Goal: Task Accomplishment & Management: Use online tool/utility

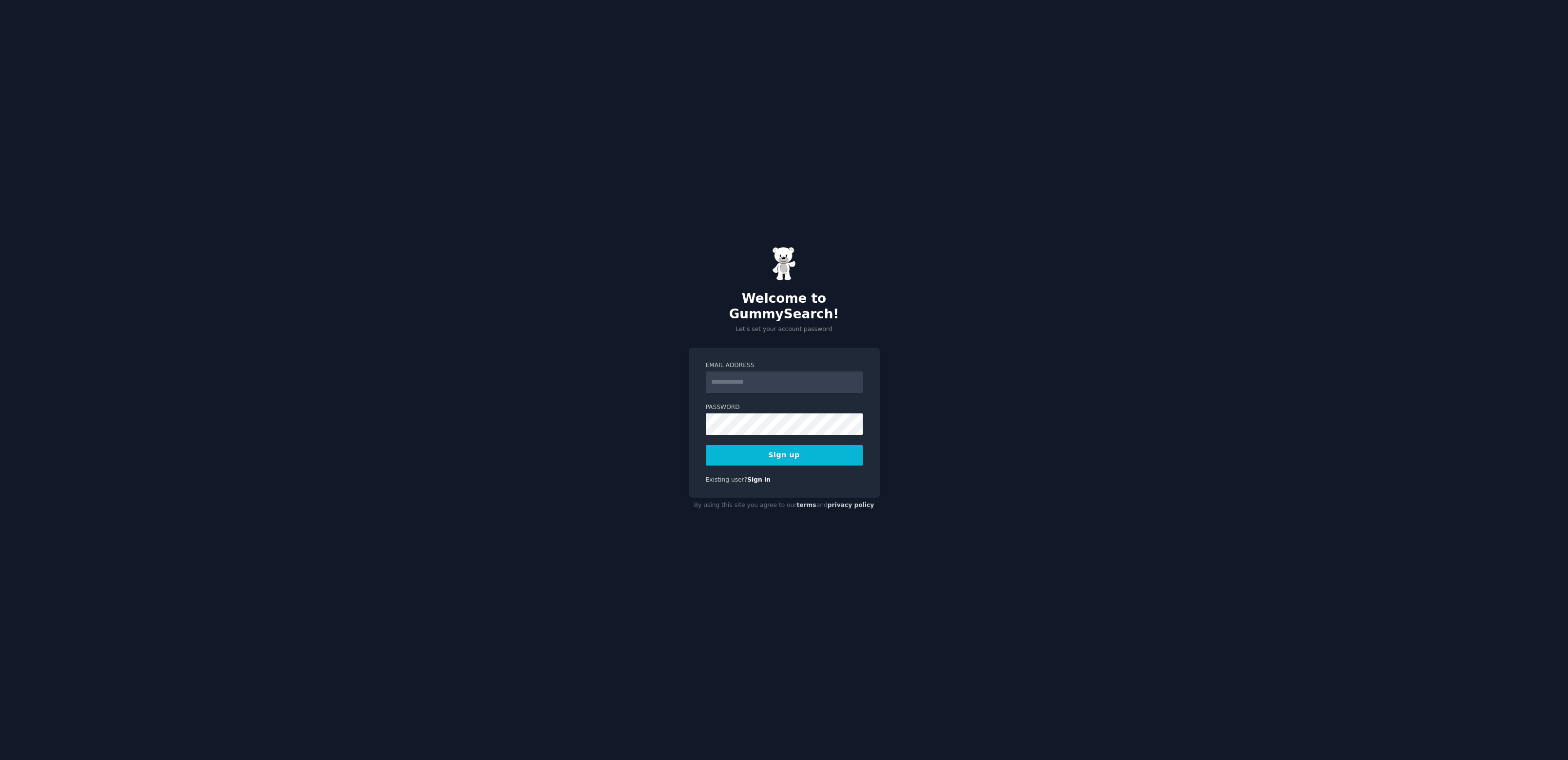
click at [0, 759] on com-1password-button at bounding box center [0, 760] width 0 height 0
click at [786, 374] on input "Email Address" at bounding box center [784, 382] width 157 height 21
click at [723, 377] on input "Email Address" at bounding box center [784, 382] width 157 height 21
type input "**********"
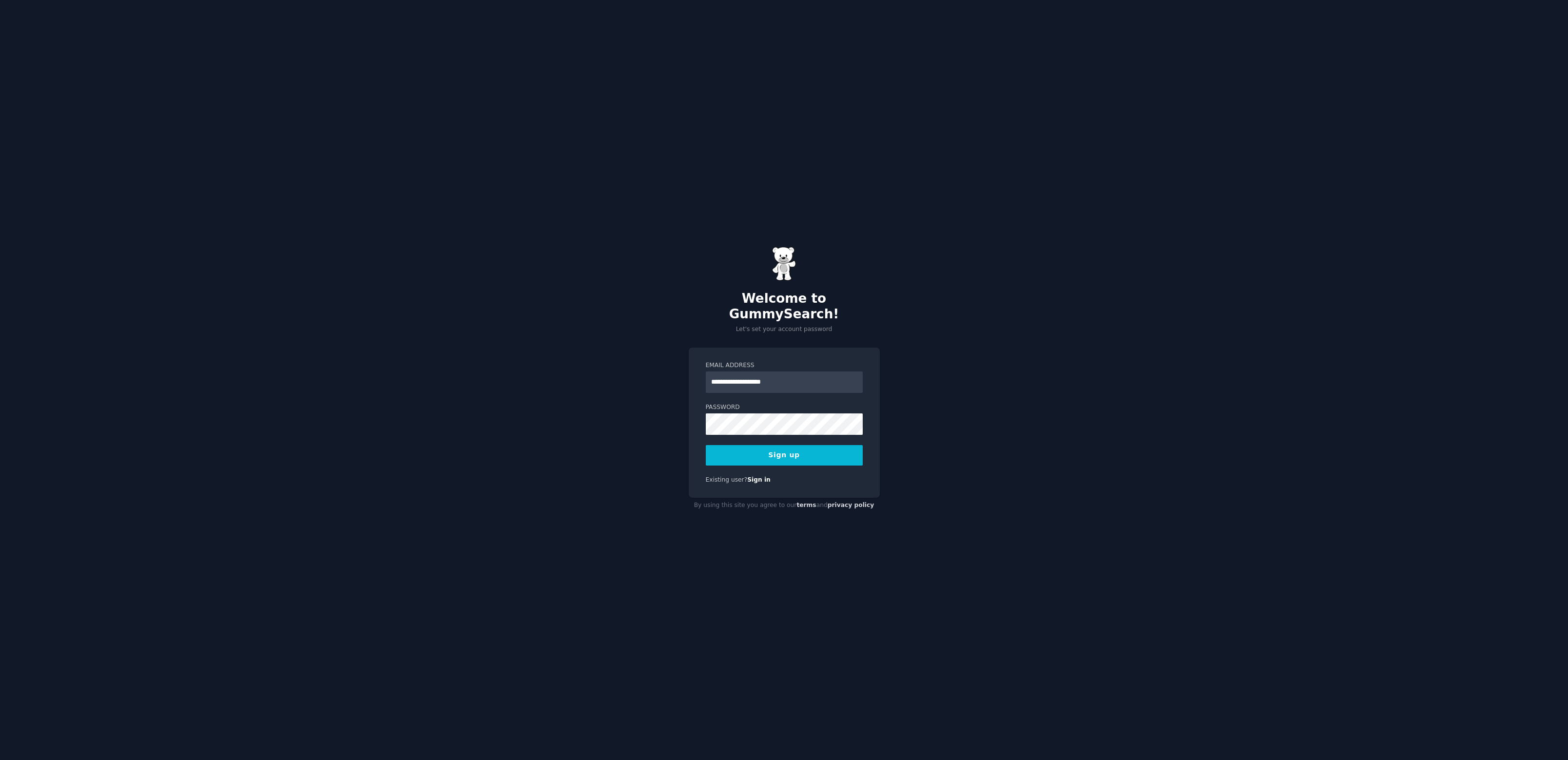
click at [781, 445] on button "Sign up" at bounding box center [784, 455] width 157 height 21
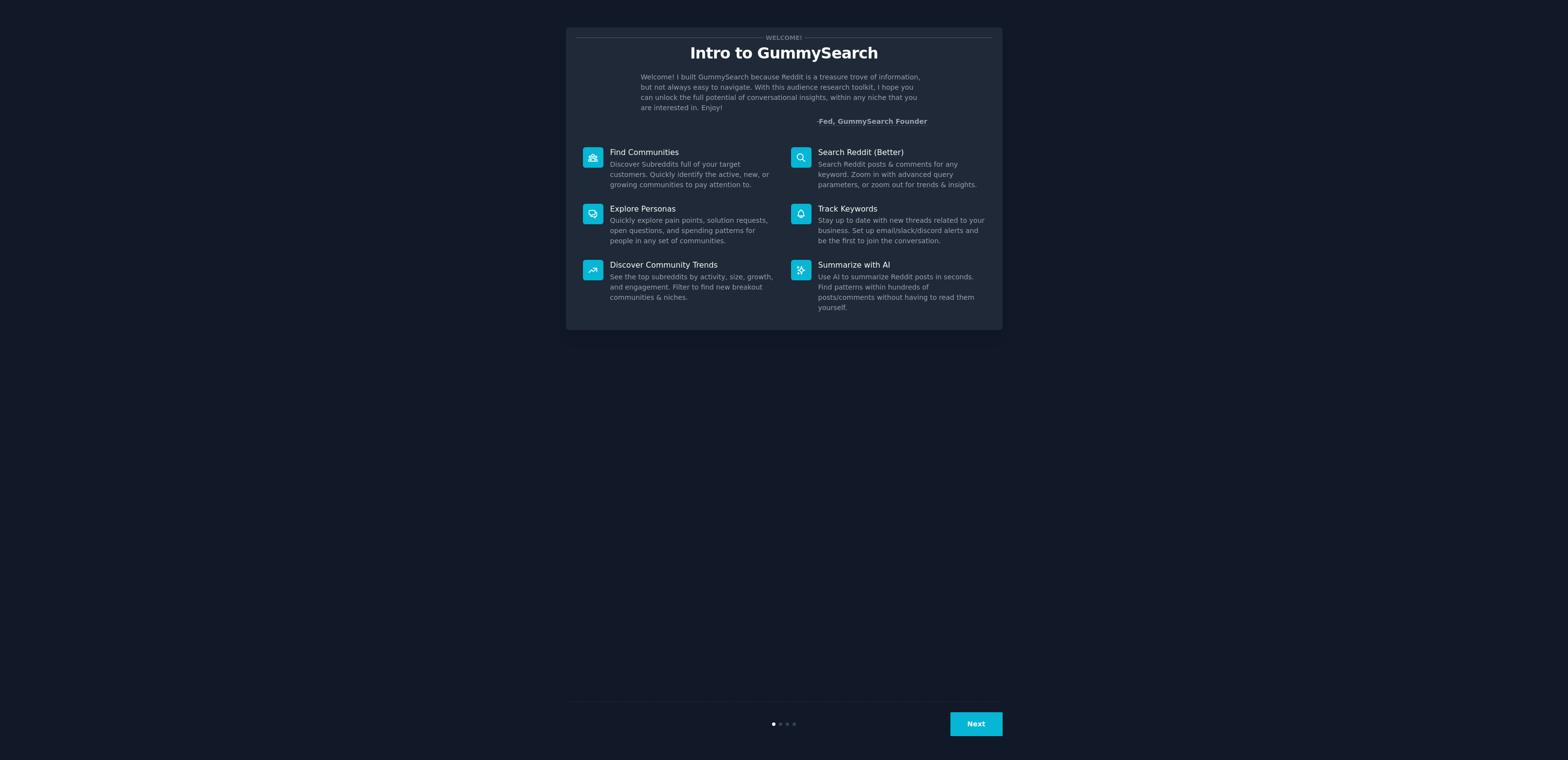
click at [976, 726] on button "Next" at bounding box center [976, 724] width 52 height 24
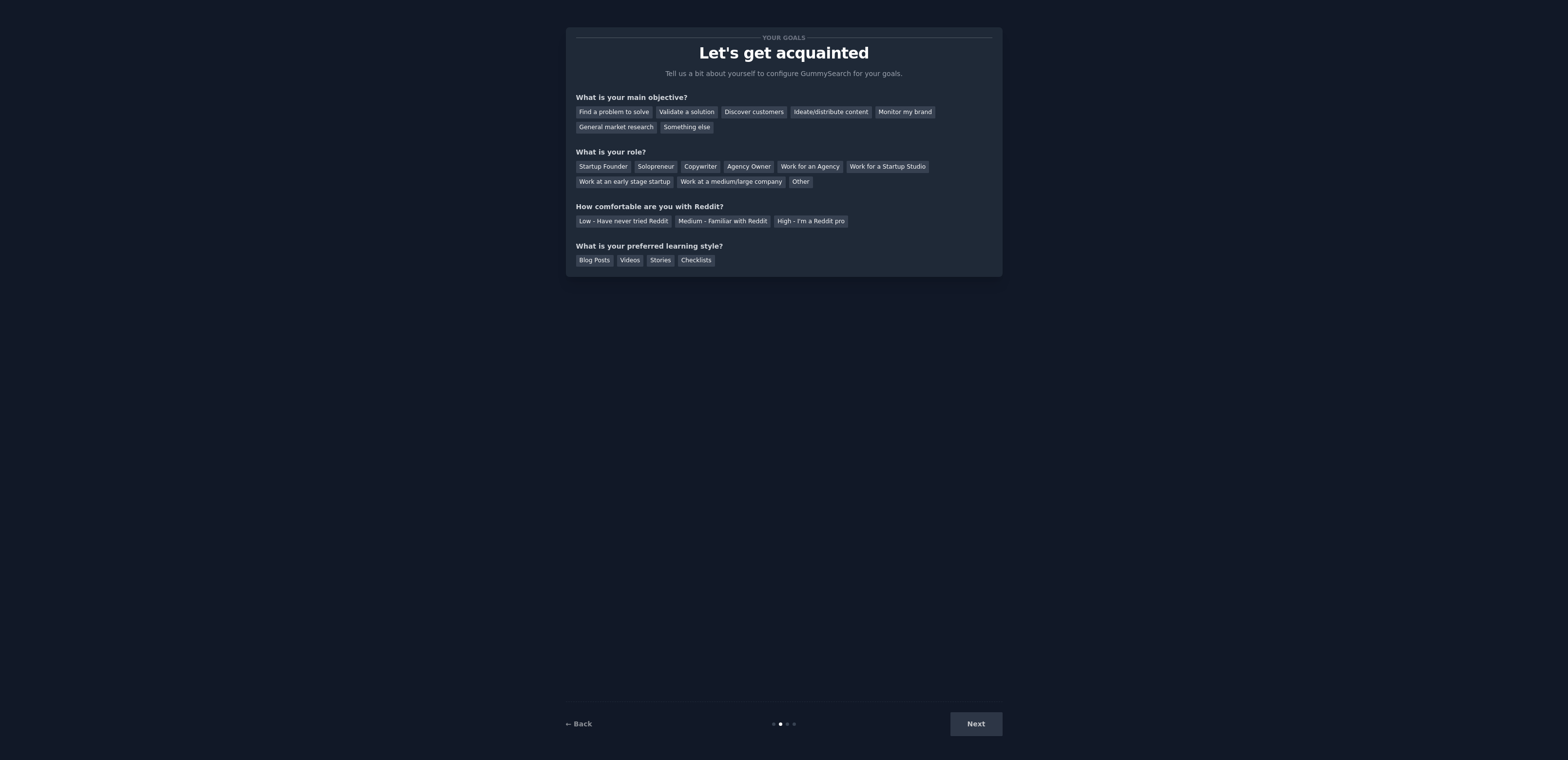
click at [974, 728] on div "Next" at bounding box center [929, 724] width 146 height 24
click at [591, 111] on div "Find a problem to solve" at bounding box center [614, 112] width 76 height 12
click at [602, 167] on div "Startup Founder" at bounding box center [603, 167] width 55 height 12
click at [619, 223] on div "Low - Have never tried Reddit" at bounding box center [624, 221] width 95 height 12
click at [632, 260] on div "Videos" at bounding box center [630, 261] width 26 height 12
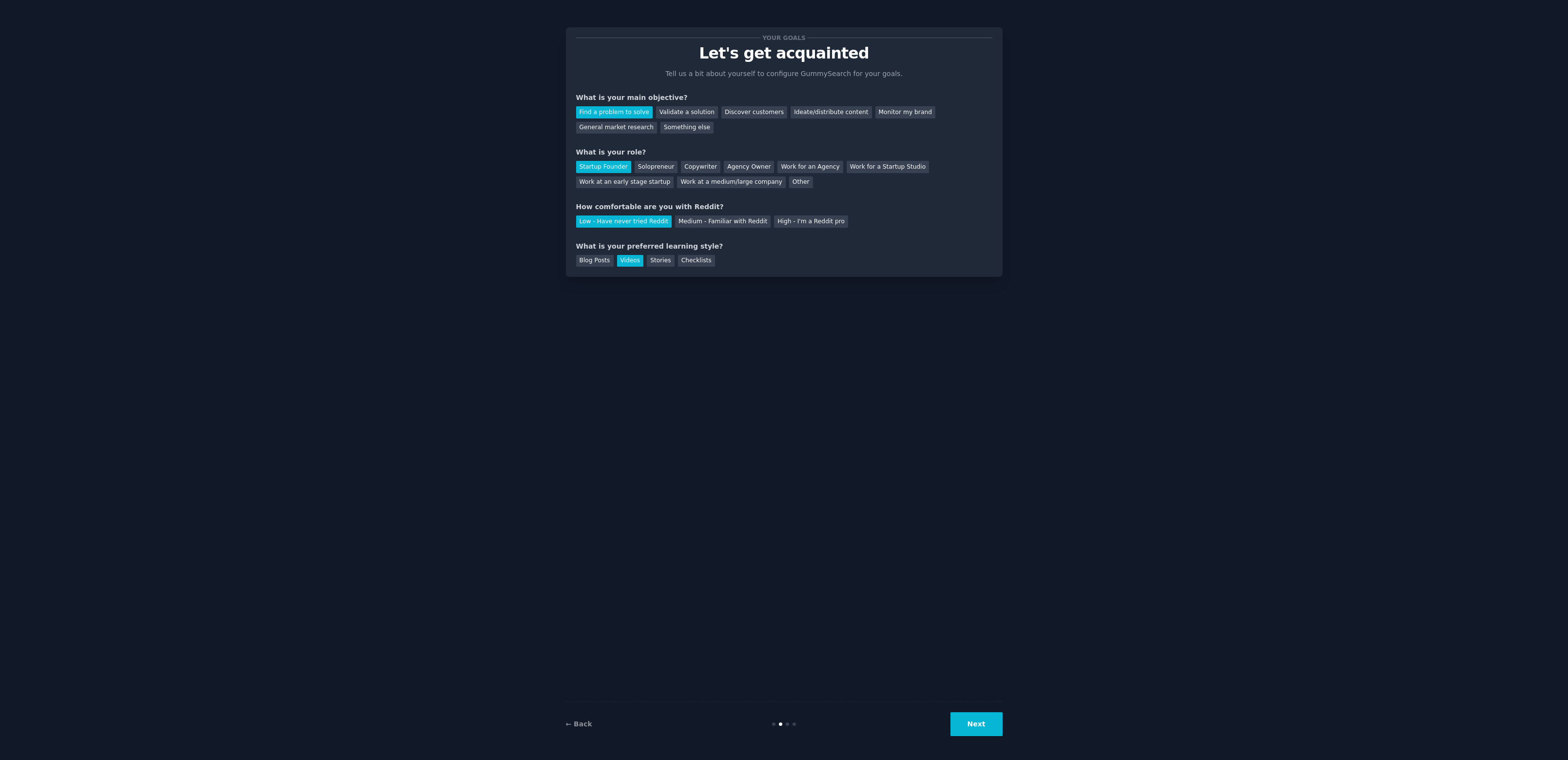
click at [969, 723] on button "Next" at bounding box center [976, 724] width 52 height 24
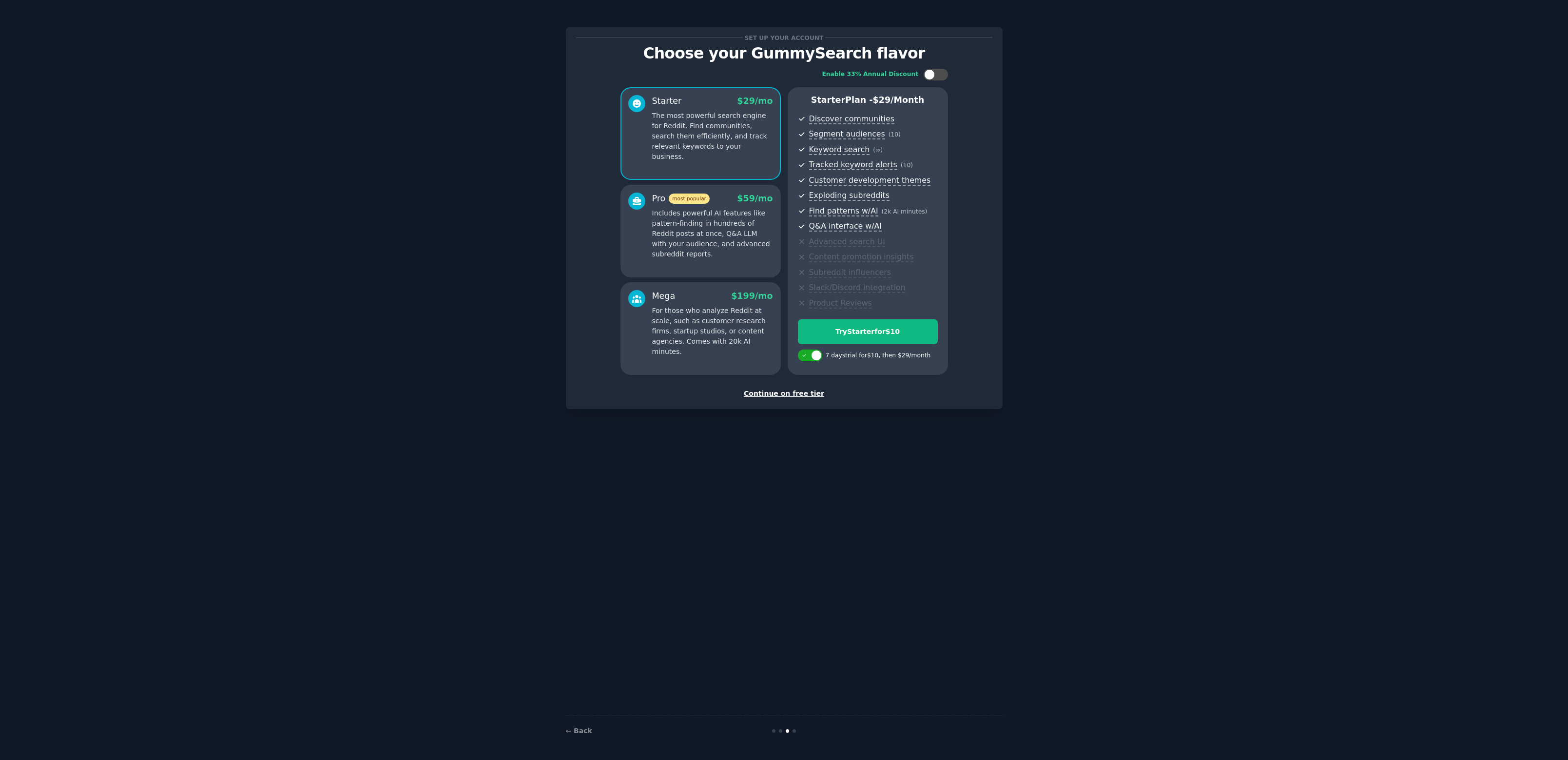
click at [785, 397] on div "Continue on free tier" at bounding box center [784, 393] width 416 height 10
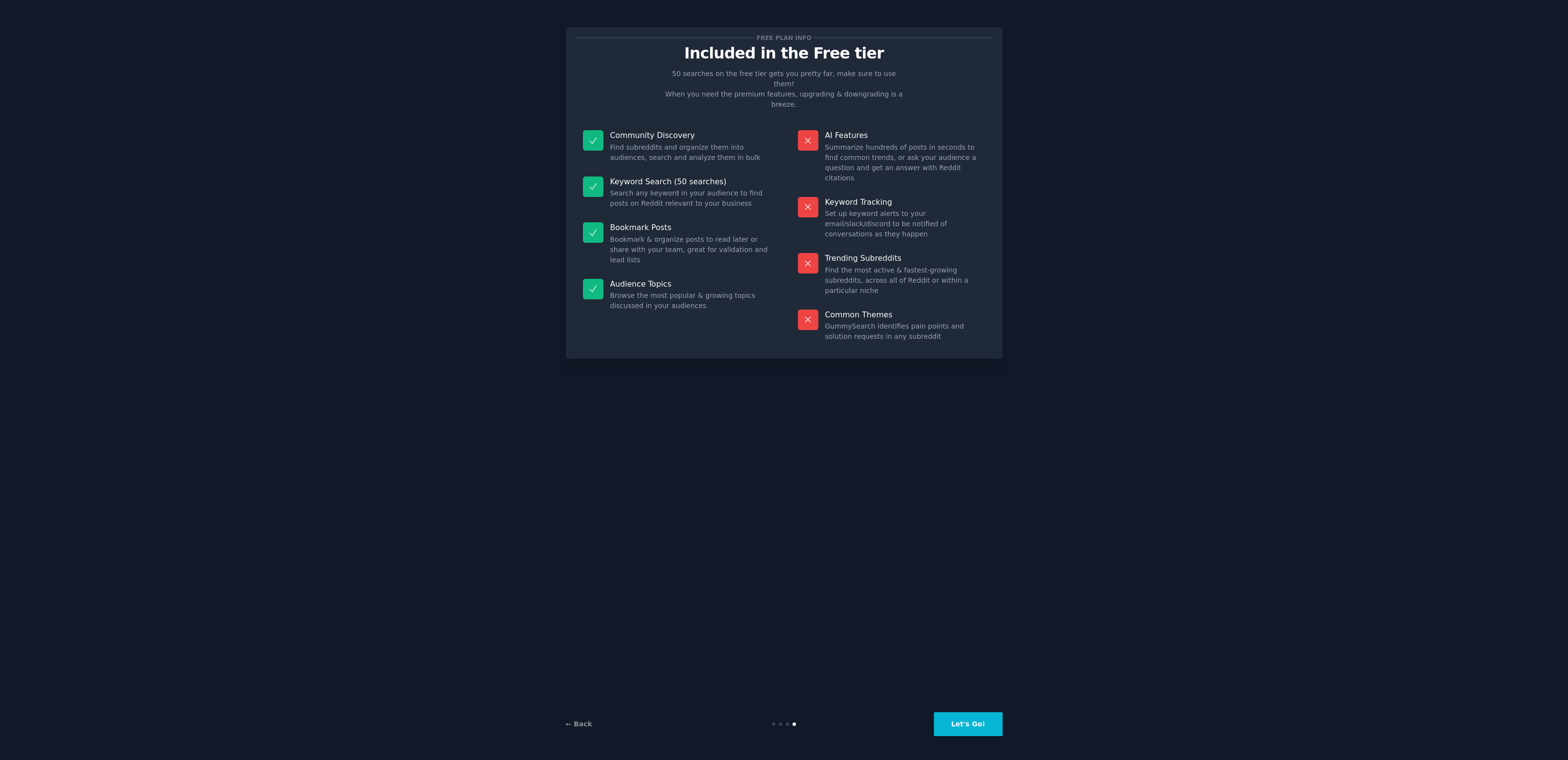
click at [978, 736] on div "← Back Let's Go!" at bounding box center [784, 724] width 437 height 45
click at [976, 730] on button "Let's Go!" at bounding box center [968, 724] width 68 height 24
